Goal: Information Seeking & Learning: Find specific page/section

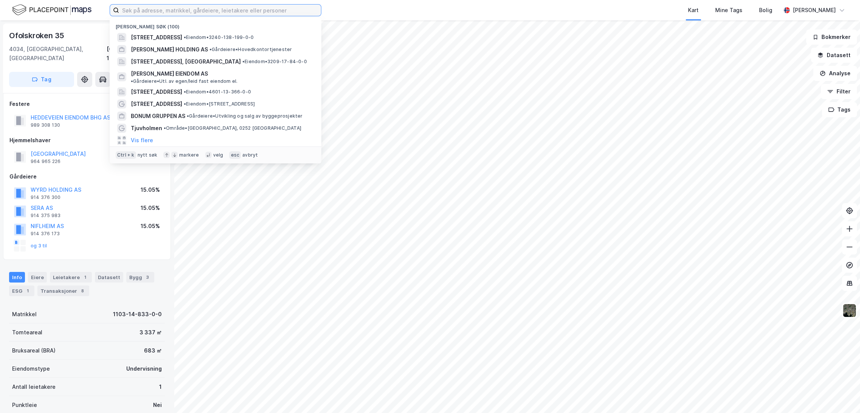
click at [167, 10] on input at bounding box center [220, 10] width 202 height 11
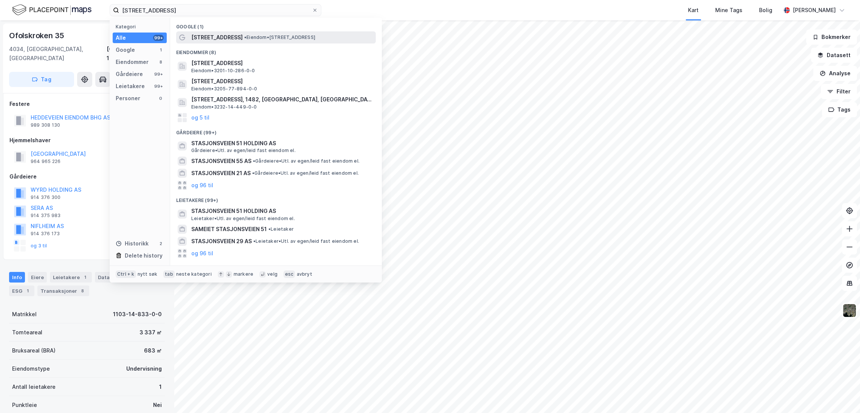
click at [221, 35] on span "[STREET_ADDRESS]" at bounding box center [216, 37] width 51 height 9
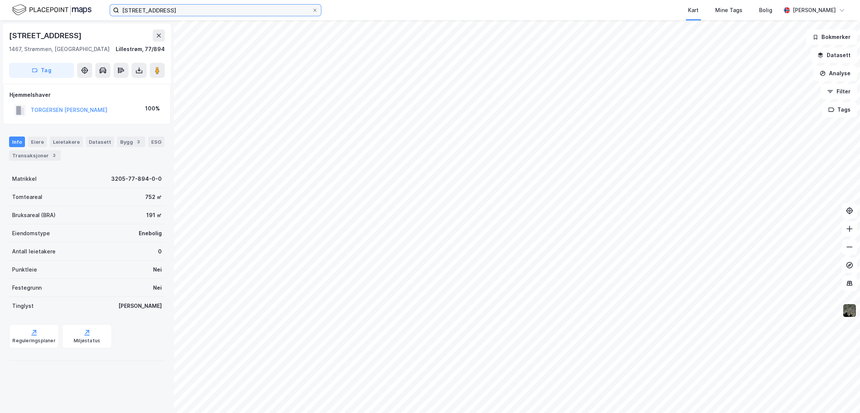
click at [168, 12] on input "[STREET_ADDRESS]" at bounding box center [215, 10] width 193 height 11
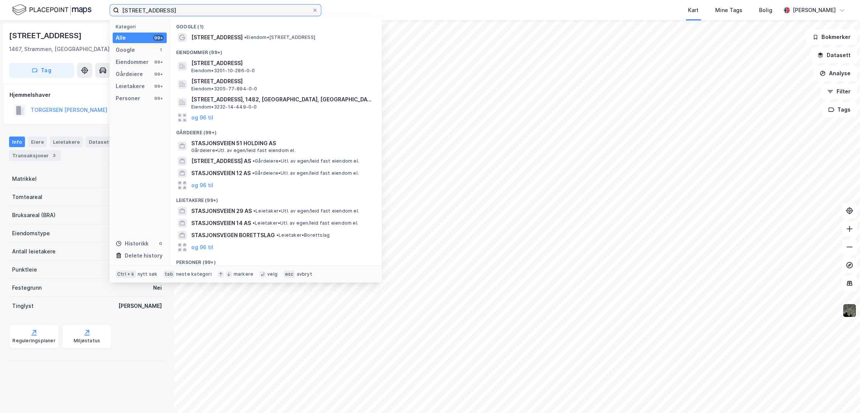
click at [167, 8] on input "[STREET_ADDRESS]" at bounding box center [215, 10] width 193 height 11
type input "[STREET_ADDRESS]"
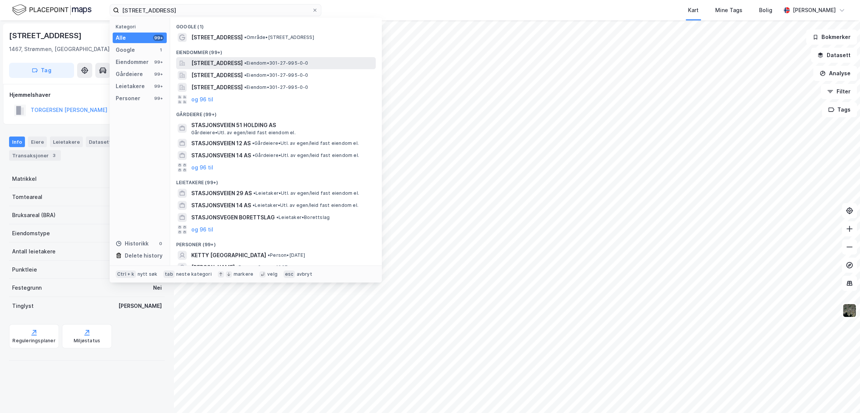
click at [239, 59] on span "[STREET_ADDRESS]" at bounding box center [216, 63] width 51 height 9
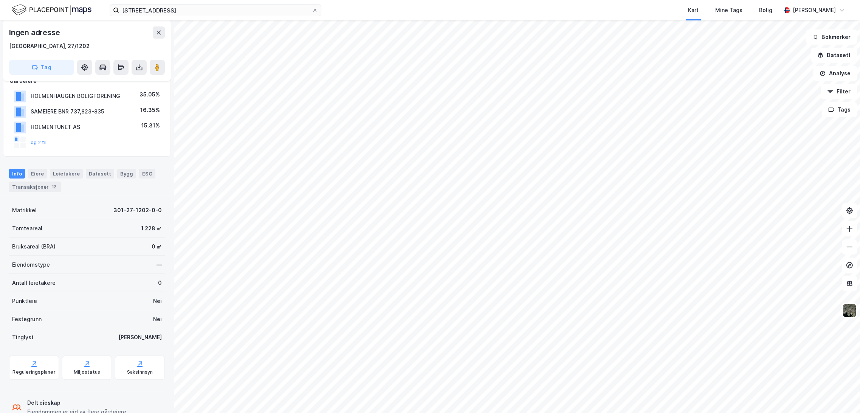
scroll to position [115, 0]
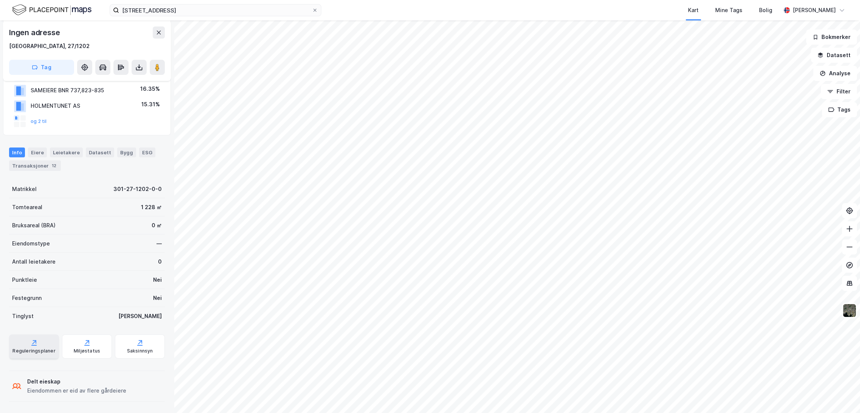
click at [45, 349] on div "Reguleringsplaner" at bounding box center [33, 351] width 43 height 6
